Goal: Find specific page/section

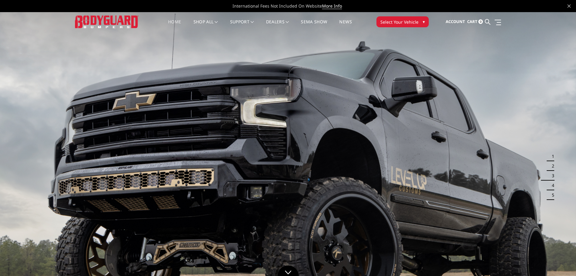
click at [413, 23] on span "Select Your Vehicle" at bounding box center [400, 22] width 38 height 6
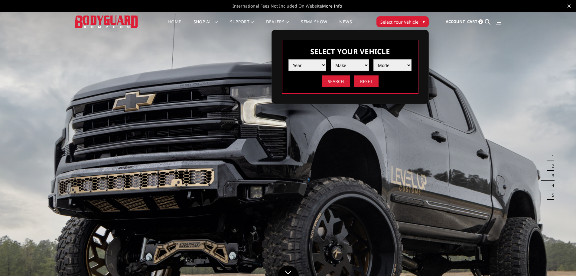
drag, startPoint x: 294, startPoint y: 65, endPoint x: 301, endPoint y: 67, distance: 7.9
click at [294, 65] on select "Year 2025 2024 2023 2022 2021 2020 2019 2018 2017 2016 2015 2014 2013 2012 2011…" at bounding box center [308, 64] width 38 height 11
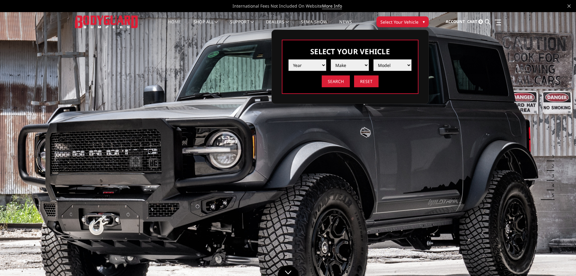
select select "yr_2016"
click at [289, 59] on select "Year 2025 2024 2023 2022 2021 2020 2019 2018 2017 2016 2015 2014 2013 2012 2011…" at bounding box center [308, 64] width 38 height 11
click at [359, 65] on select "Make Chevrolet Ford GMC Nissan Ram Toyota" at bounding box center [350, 64] width 38 height 11
select select "mk_ford"
click at [331, 59] on select "Make Chevrolet Ford GMC Nissan Ram Toyota" at bounding box center [350, 64] width 38 height 11
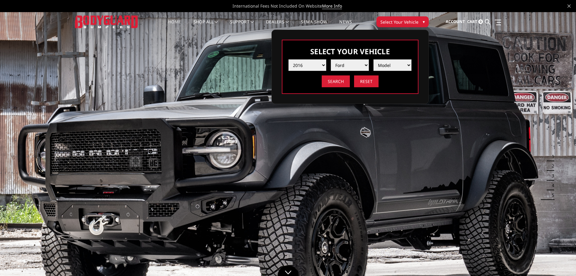
click at [388, 68] on select "Model F150 F250 / F350 F450 F550" at bounding box center [393, 64] width 38 height 11
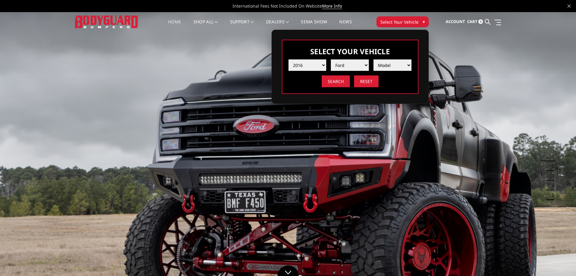
select select "md_f150"
click at [374, 59] on select "Model F150 F250 / F350 F450 F550" at bounding box center [393, 64] width 38 height 11
click at [340, 85] on input "Search" at bounding box center [336, 81] width 28 height 12
